Goal: Transaction & Acquisition: Book appointment/travel/reservation

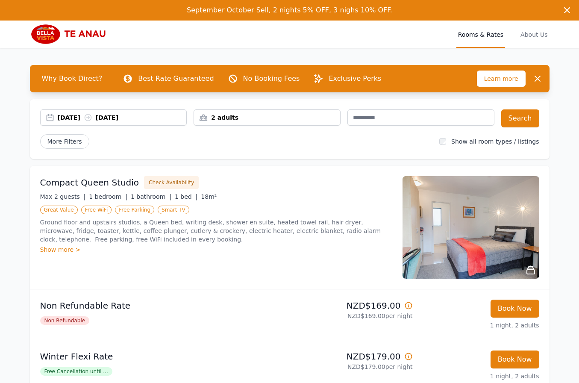
click at [80, 117] on div "[DATE] [DATE]" at bounding box center [122, 117] width 129 height 9
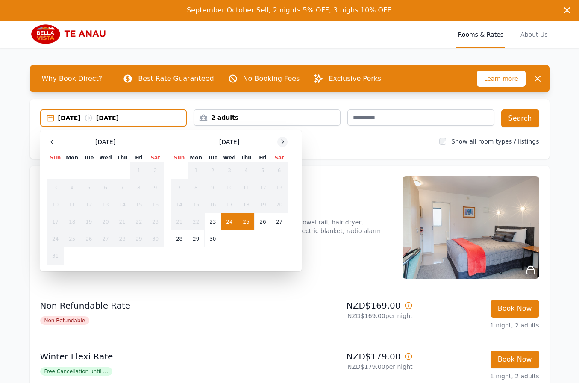
click at [281, 142] on icon at bounding box center [282, 142] width 7 height 7
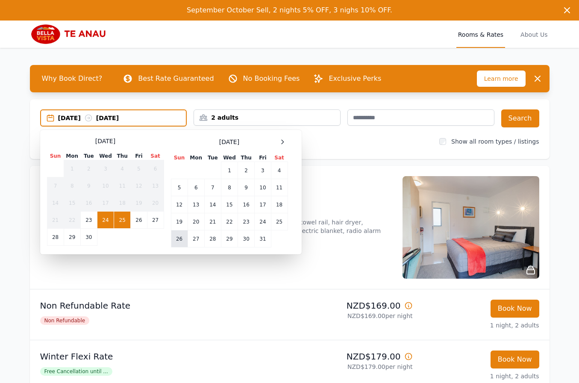
click at [181, 238] on td "26" at bounding box center [179, 238] width 17 height 17
click at [227, 238] on td "29" at bounding box center [229, 238] width 17 height 17
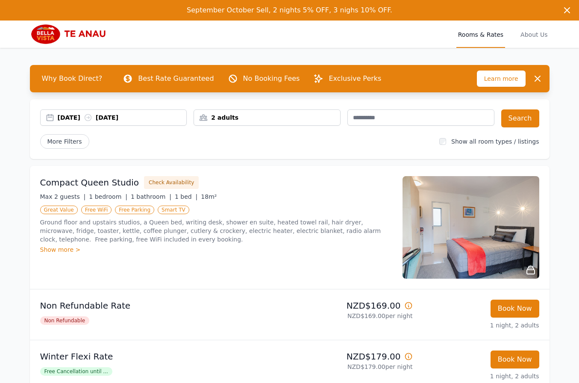
click at [136, 116] on div "[DATE] [DATE]" at bounding box center [122, 117] width 129 height 9
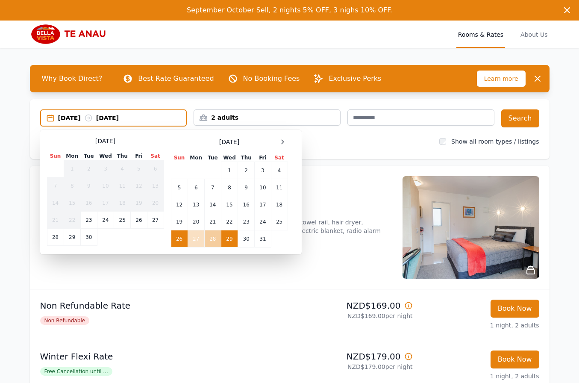
click at [212, 237] on td "28" at bounding box center [212, 238] width 17 height 17
click at [174, 237] on td "26" at bounding box center [179, 238] width 17 height 17
click at [211, 236] on td "28" at bounding box center [212, 238] width 17 height 17
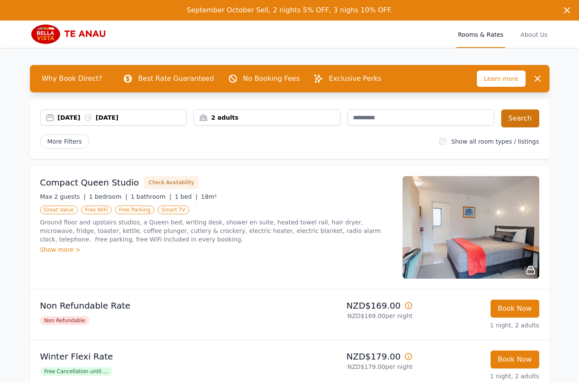
click at [526, 117] on button "Search" at bounding box center [521, 118] width 38 height 18
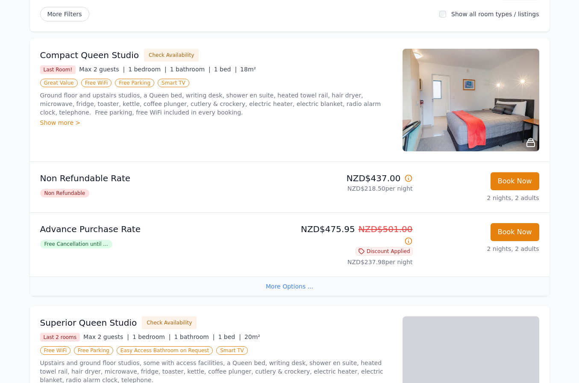
scroll to position [120, 0]
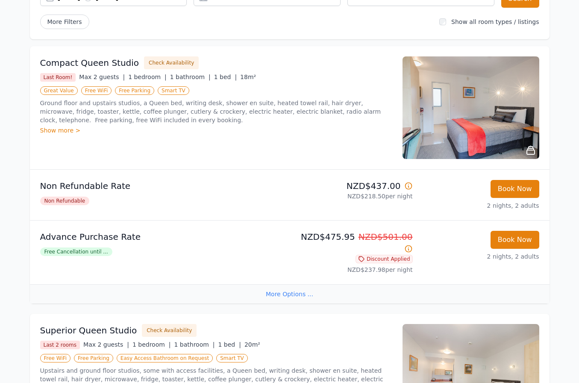
click at [441, 127] on img at bounding box center [471, 107] width 137 height 103
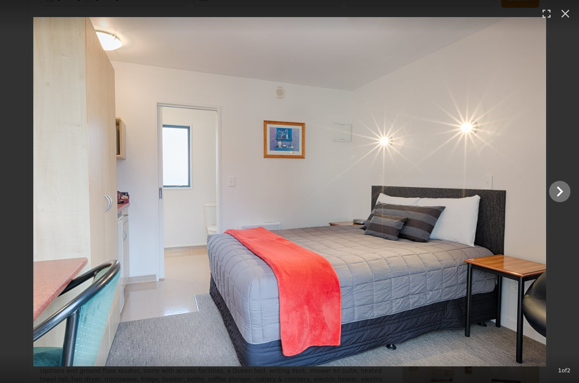
click at [557, 186] on icon "Show slide 2 of 2" at bounding box center [560, 191] width 21 height 21
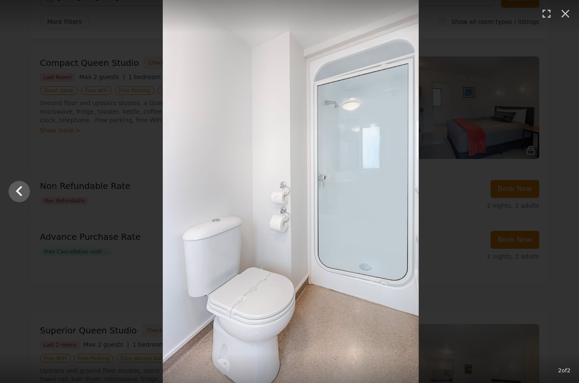
click at [557, 186] on div at bounding box center [290, 191] width 579 height 383
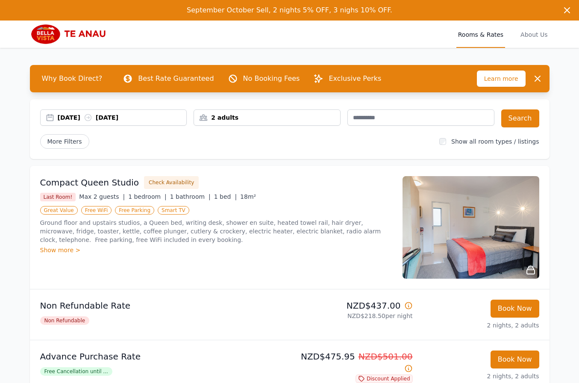
scroll to position [0, 0]
